Goal: Find specific page/section: Find specific page/section

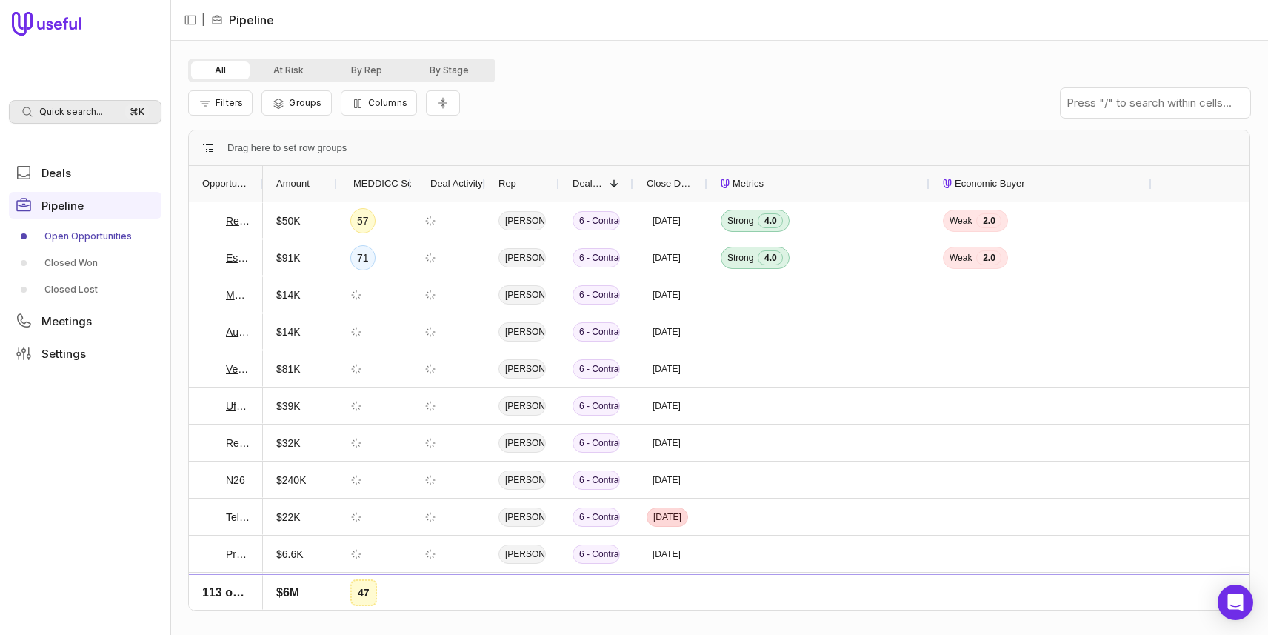
click at [57, 103] on div "Quick search... ⌘ K" at bounding box center [85, 112] width 153 height 24
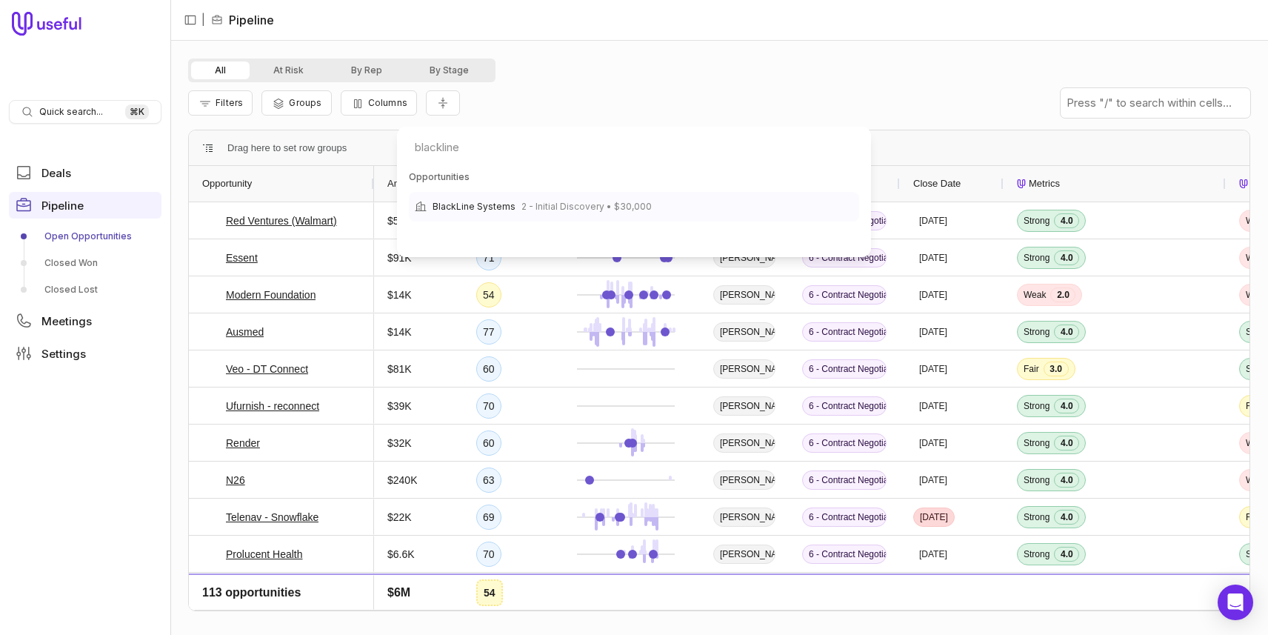
type input "blackline"
click at [621, 198] on span "2 - Initial Discovery • $30,000" at bounding box center [586, 207] width 130 height 18
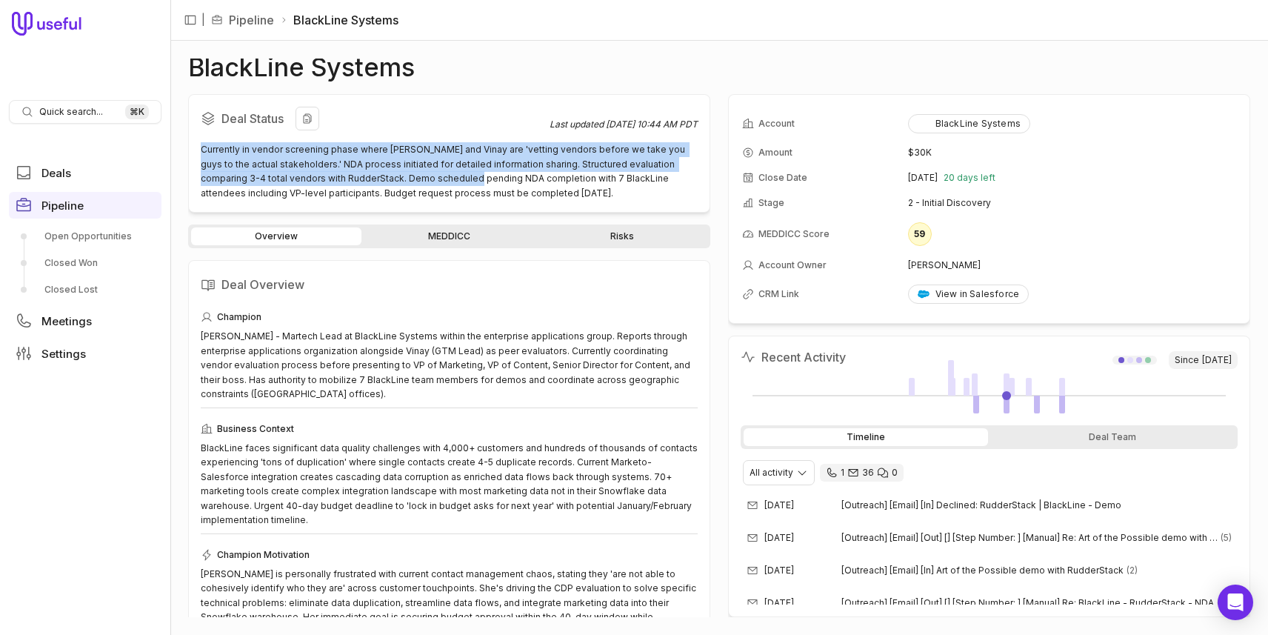
drag, startPoint x: 202, startPoint y: 149, endPoint x: 425, endPoint y: 175, distance: 224.4
click at [425, 175] on div "Currently in vendor screening phase where [PERSON_NAME] and Vinay are 'vetting …" at bounding box center [449, 171] width 497 height 58
copy div "Currently in vendor screening phase where [PERSON_NAME] and Vinay are 'vetting …"
